Goal: Obtain resource: Obtain resource

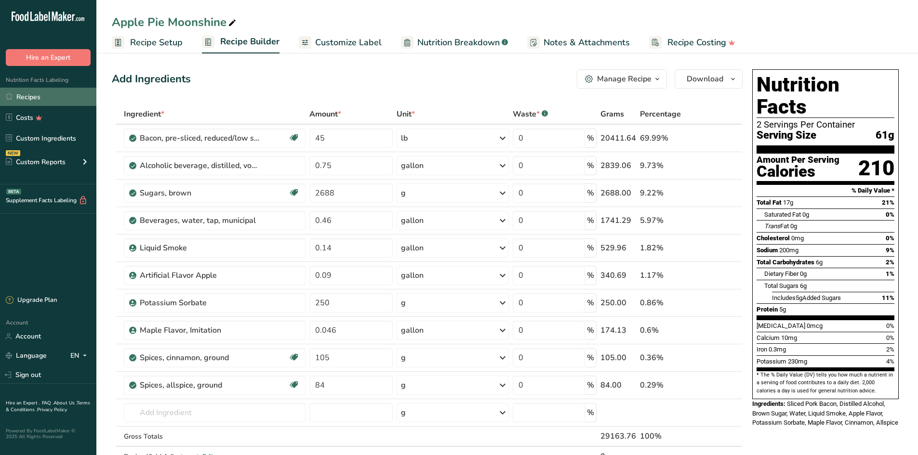
click at [46, 93] on link "Recipes" at bounding box center [48, 97] width 96 height 18
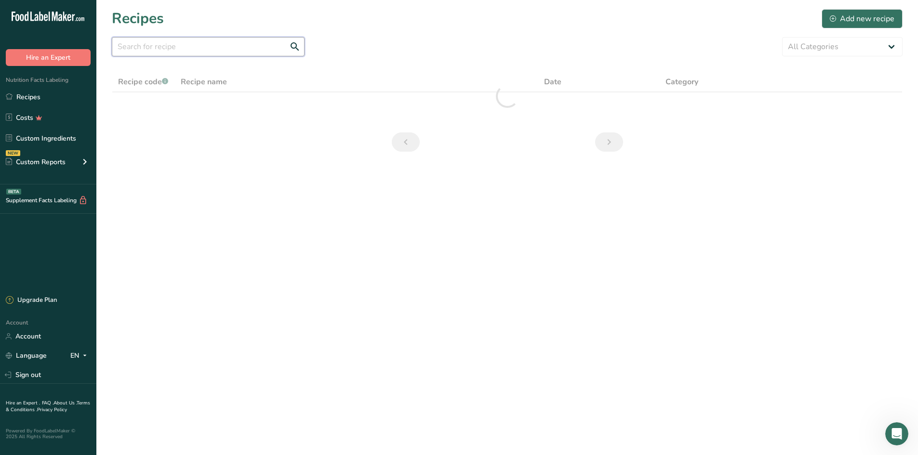
click at [205, 45] on input "text" at bounding box center [208, 46] width 193 height 19
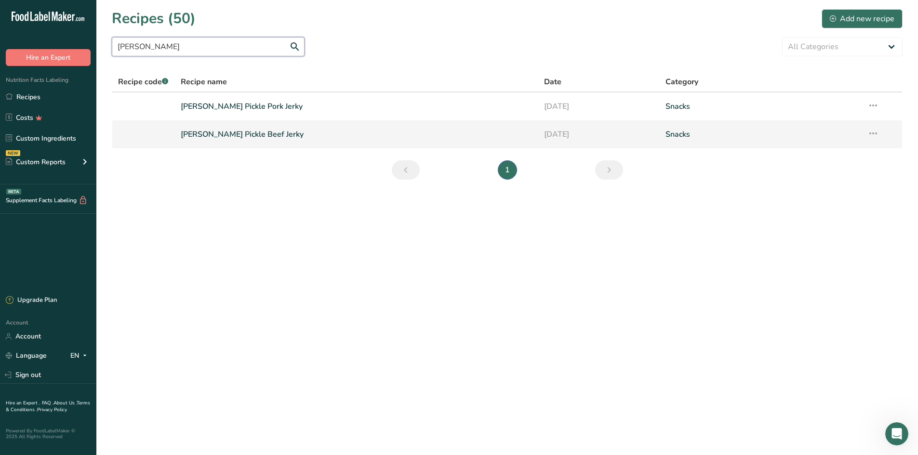
type input "[PERSON_NAME]"
click at [231, 140] on link "[PERSON_NAME] Pickle Beef Jerky" at bounding box center [357, 134] width 352 height 20
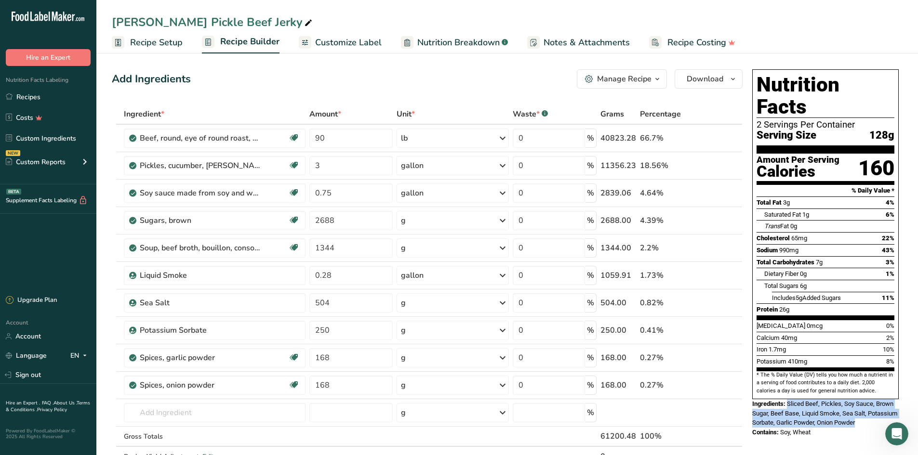
drag, startPoint x: 789, startPoint y: 382, endPoint x: 891, endPoint y: 402, distance: 104.2
click at [891, 402] on div "Ingredients: Sliced Beef, Pickles, Soy Sauce, Brown Sugar, Beef Base, Liquid Sm…" at bounding box center [825, 413] width 146 height 28
copy span "Sliced Beef, Pickles, Soy Sauce, Brown Sugar, Beef Base, Liquid Smoke, Sea Salt…"
